Goal: Find specific page/section: Find specific page/section

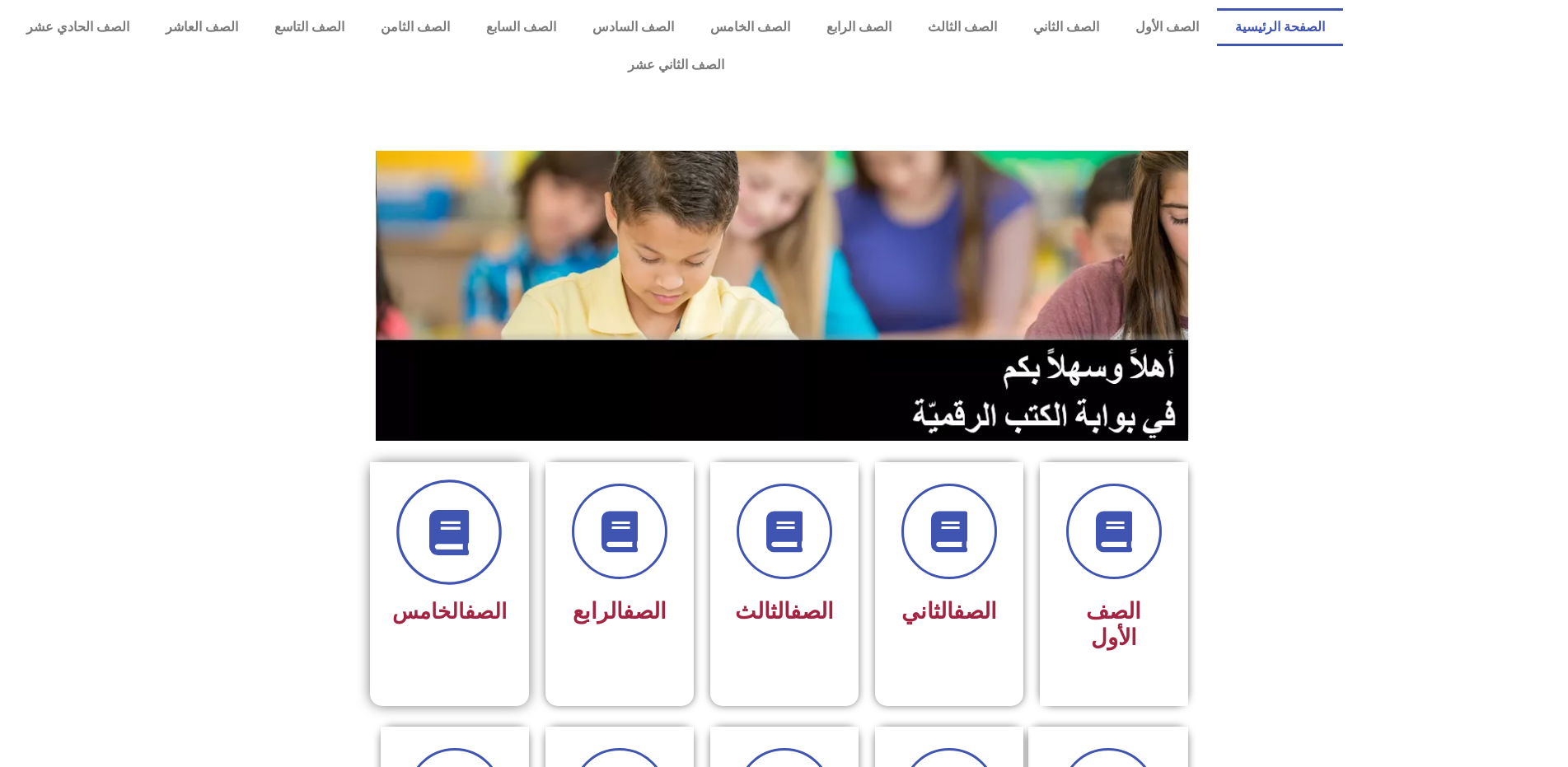
click at [483, 479] on span at bounding box center [449, 532] width 106 height 106
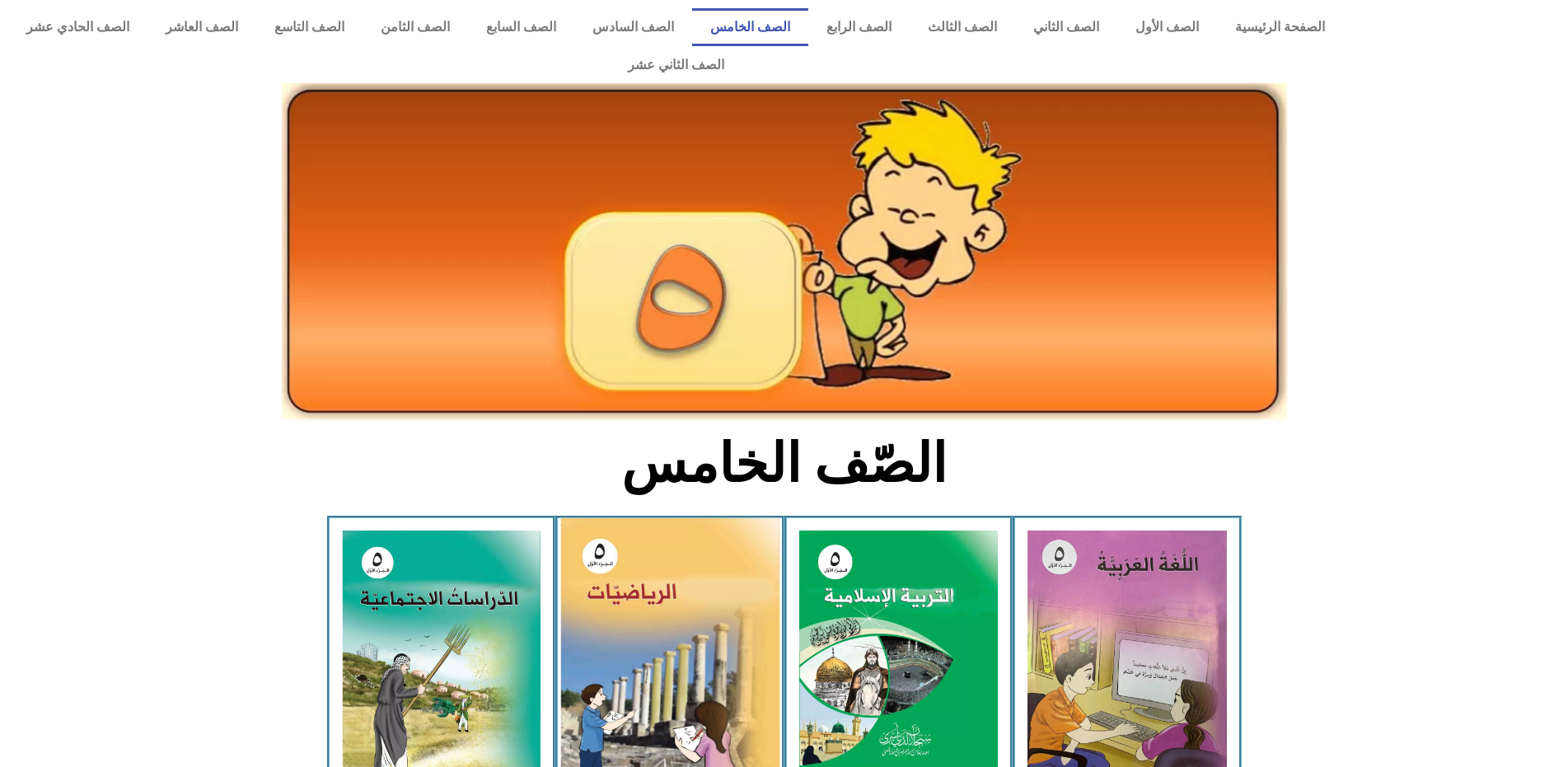
click at [722, 532] on img at bounding box center [669, 656] width 219 height 275
click at [652, 518] on img at bounding box center [669, 656] width 219 height 275
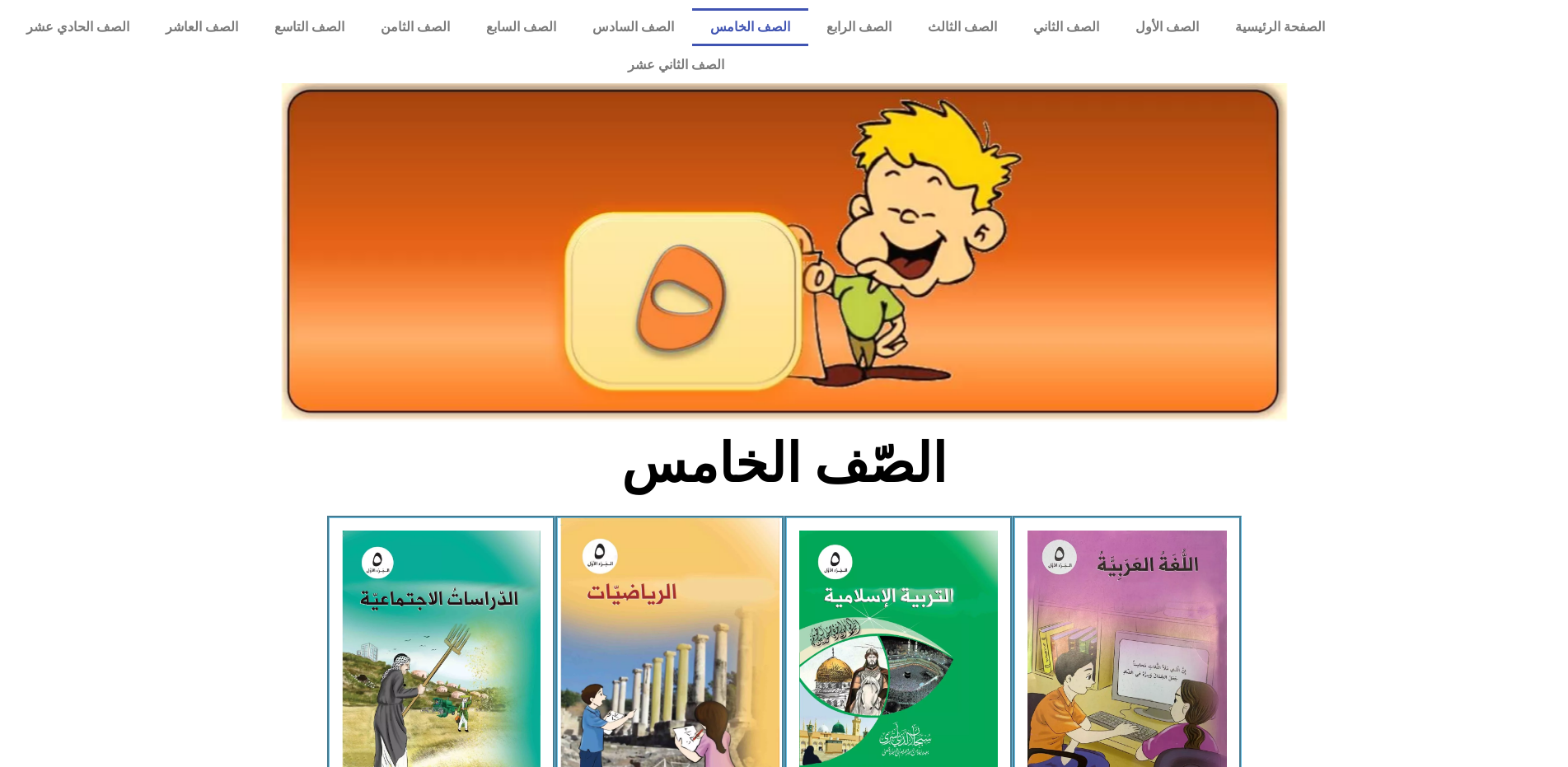
click at [652, 518] on img at bounding box center [669, 656] width 219 height 275
click at [658, 518] on img at bounding box center [669, 656] width 219 height 275
click at [660, 518] on img at bounding box center [669, 656] width 219 height 275
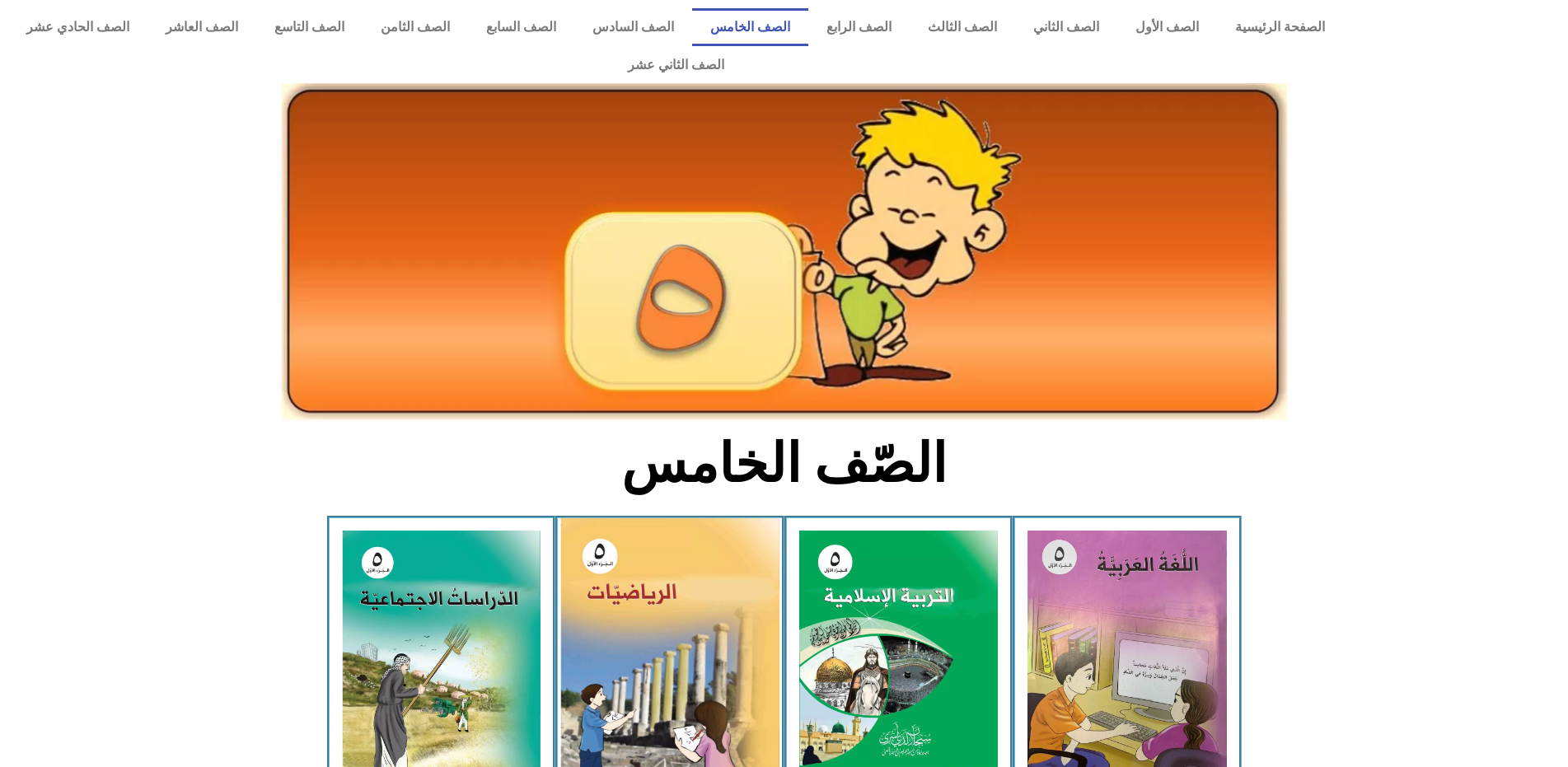
click at [660, 518] on img at bounding box center [669, 656] width 219 height 275
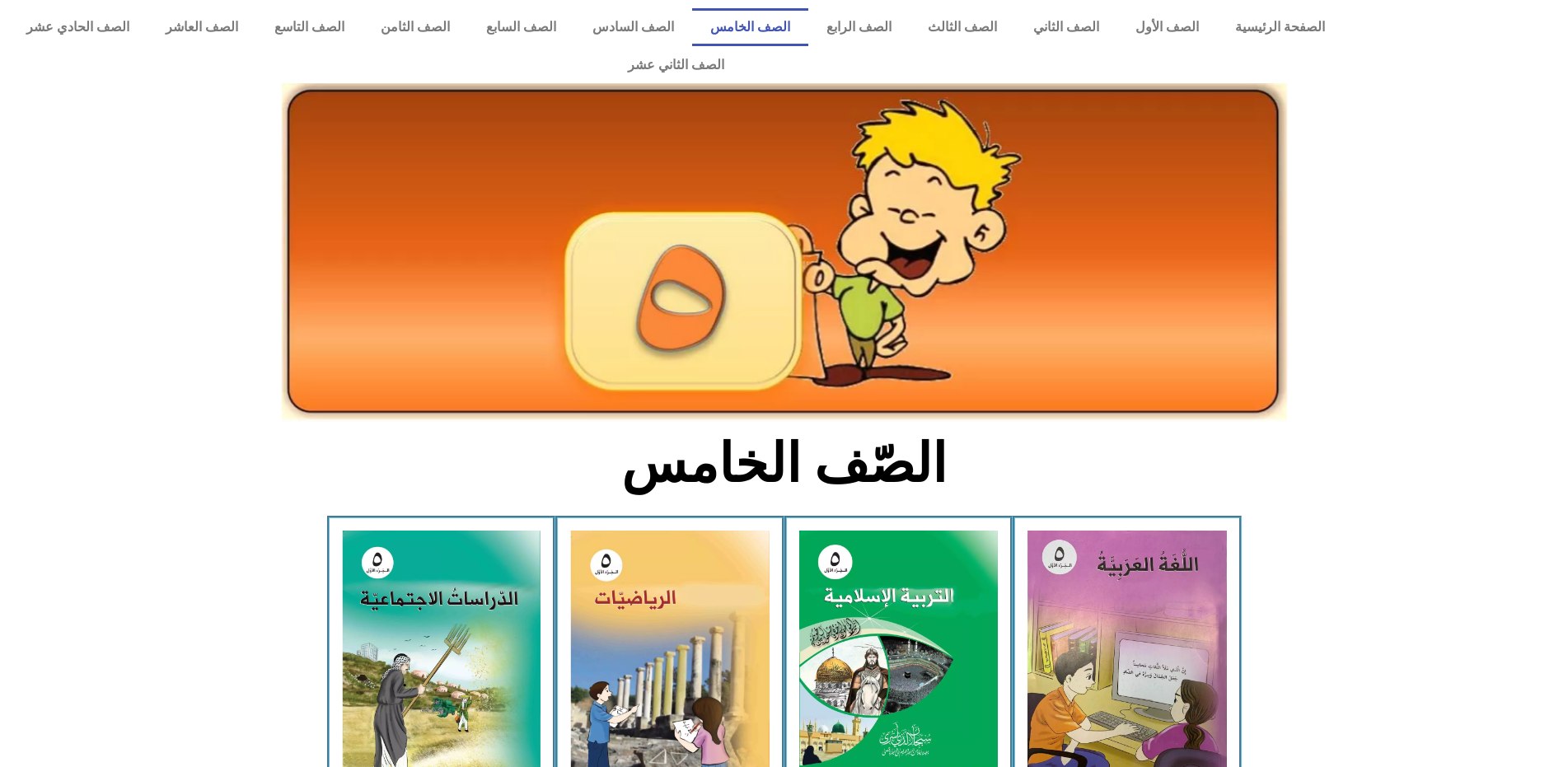
click at [782, 23] on link "الصف الخامس" at bounding box center [751, 27] width 117 height 38
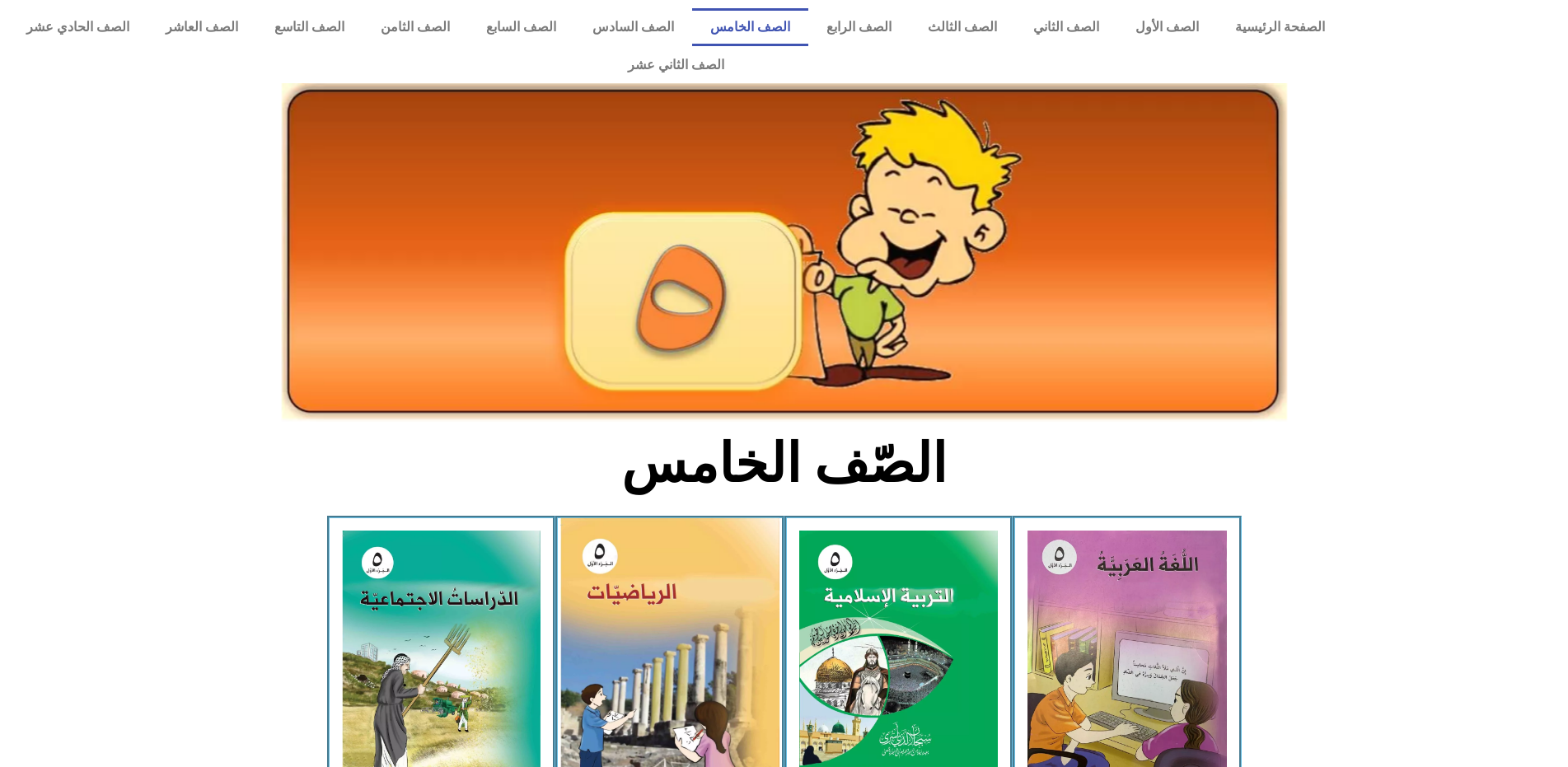
click at [635, 626] on img at bounding box center [669, 656] width 219 height 275
click at [635, 625] on img at bounding box center [669, 656] width 219 height 275
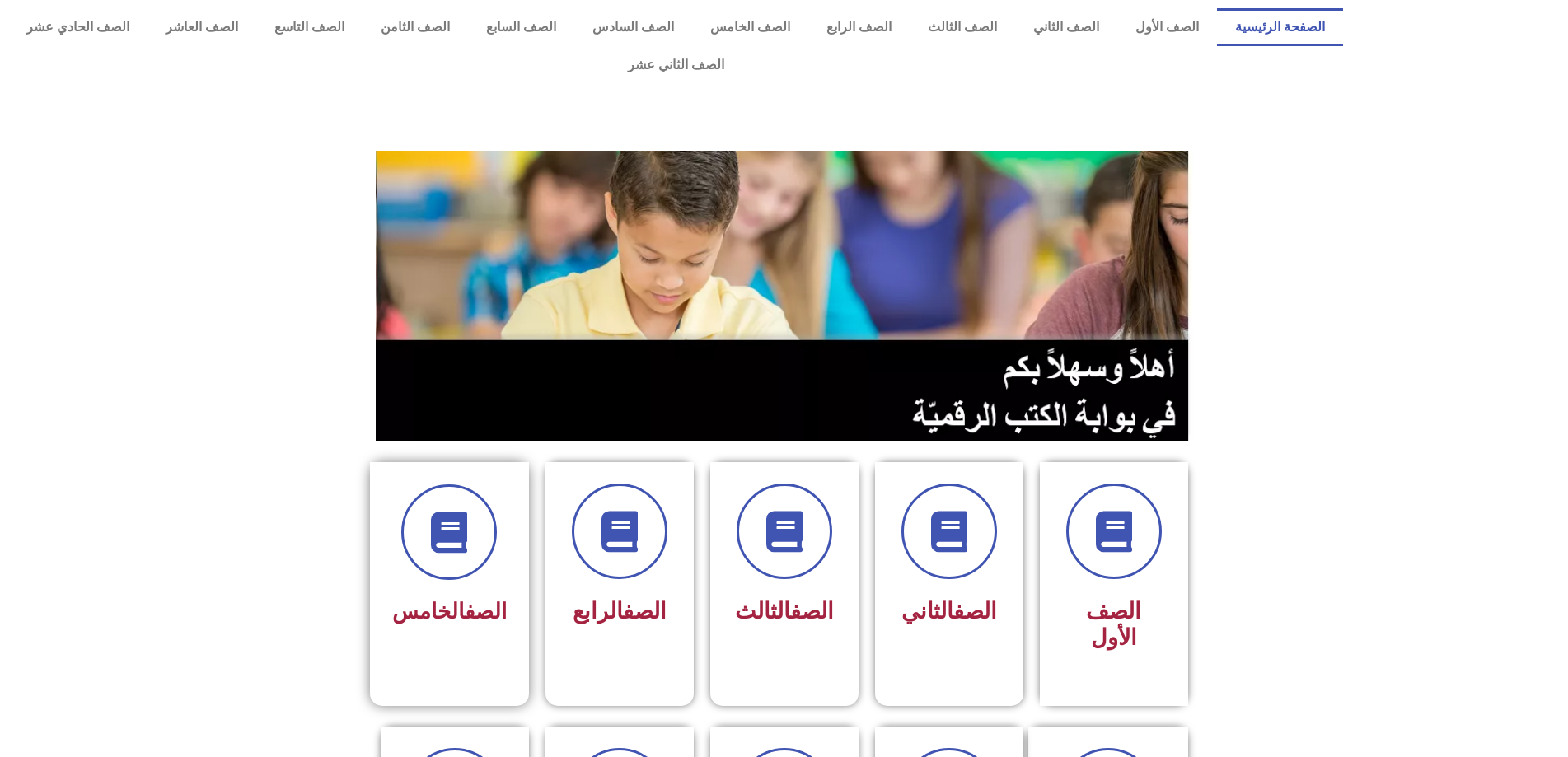
click at [501, 599] on link "الصف" at bounding box center [485, 611] width 42 height 25
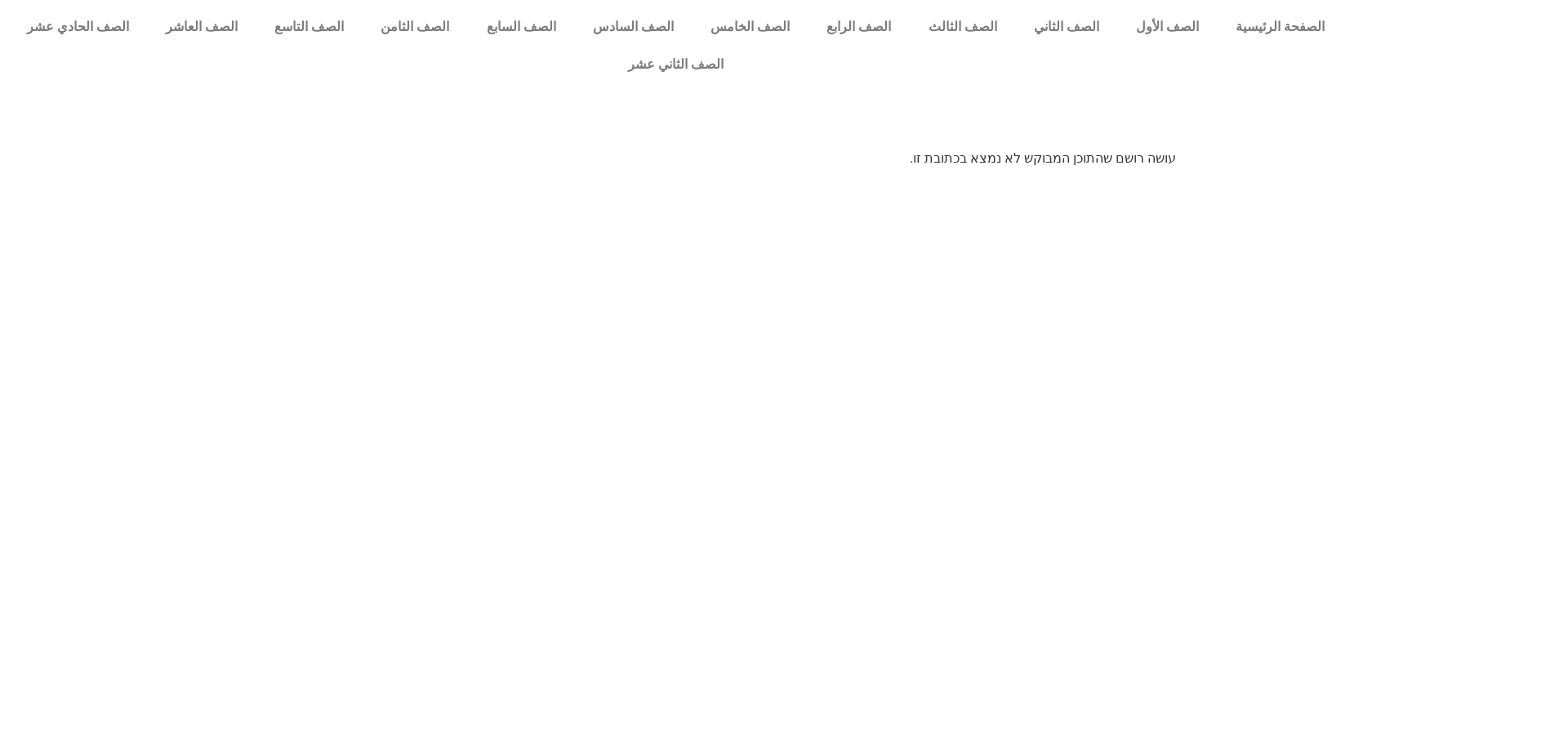
click at [1137, 149] on p "עושה רושם שהתוכן המבוקש לא נמצא בכתובת זו." at bounding box center [784, 158] width 784 height 20
click at [1067, 180] on html "الصفحة الرئيسية الصف الأول الصف الثاني الصف الثالث الصف الرابع الصف الخامس الصف…" at bounding box center [784, 90] width 1568 height 180
click at [808, 26] on link "الصف الخامس" at bounding box center [751, 27] width 116 height 38
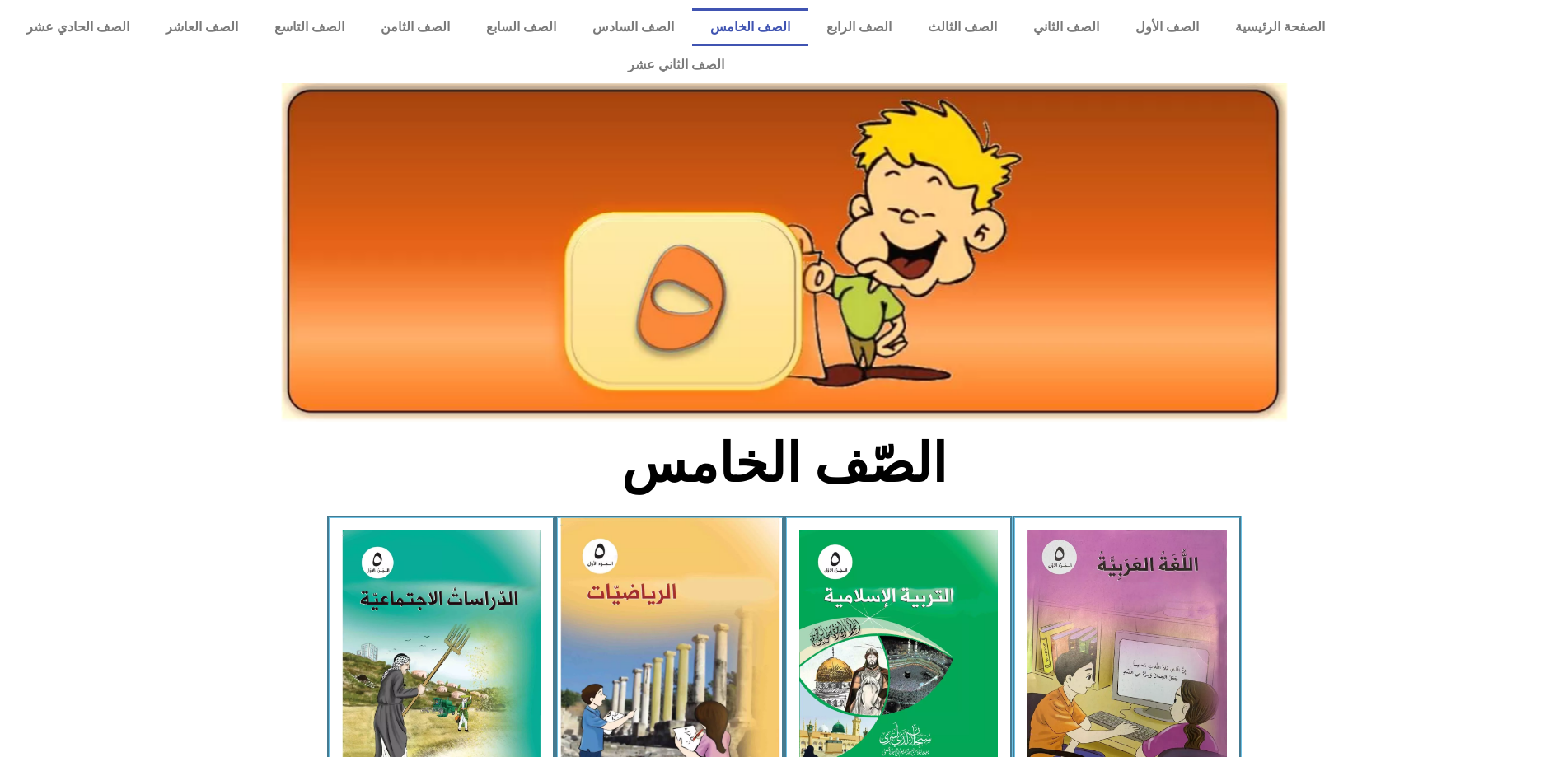
click at [710, 554] on img at bounding box center [669, 656] width 219 height 275
